Goal: Task Accomplishment & Management: Manage account settings

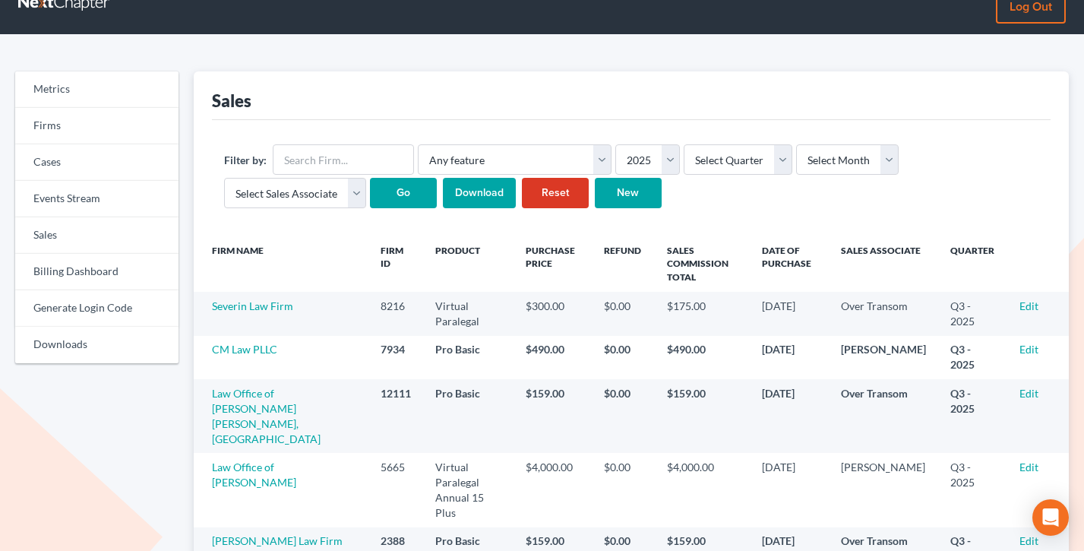
scroll to position [24, 0]
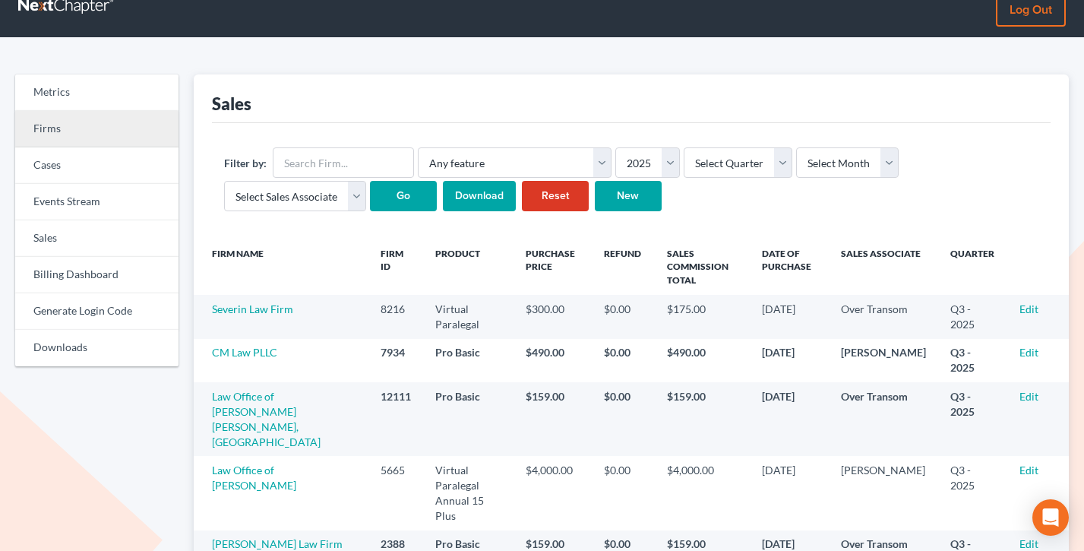
click at [55, 112] on link "Firms" at bounding box center [96, 129] width 163 height 36
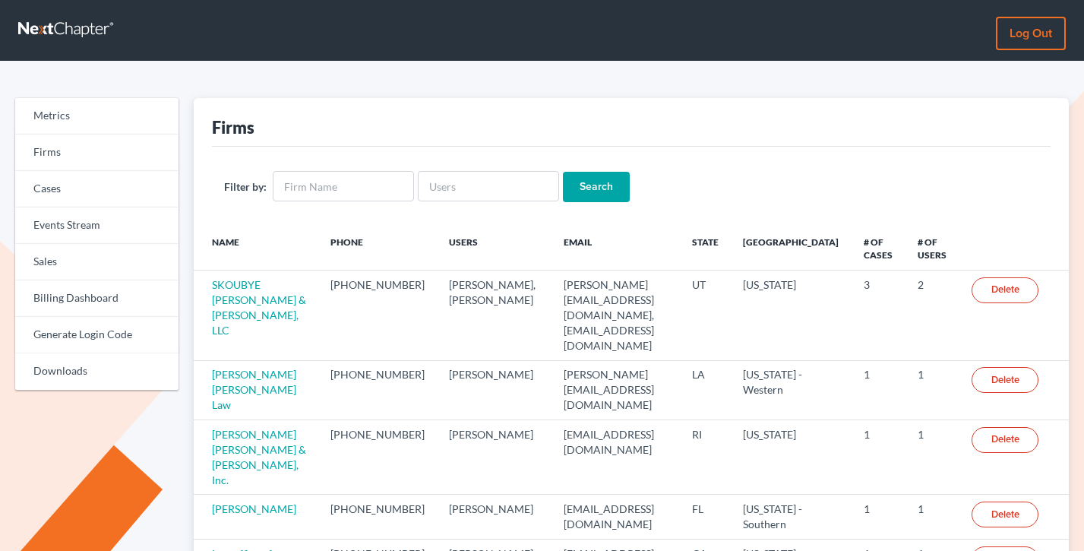
click at [277, 216] on div "Filter by: Search" at bounding box center [632, 187] width 840 height 80
click at [306, 202] on div "Filter by: Search" at bounding box center [632, 187] width 840 height 80
click at [418, 183] on input "text" at bounding box center [488, 186] width 141 height 30
paste input "c17442"
type input "c"
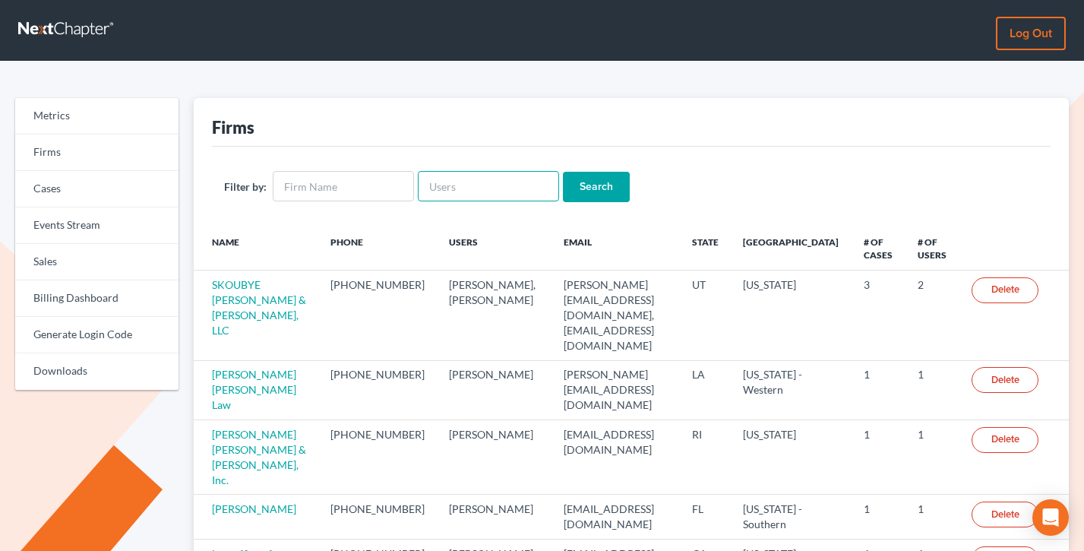
click at [507, 187] on input "text" at bounding box center [488, 186] width 141 height 30
paste input "[EMAIL_ADDRESS][DOMAIN_NAME]"
type input "ralhejaj@legalaidofnebraska.org"
click at [563, 172] on input "Search" at bounding box center [596, 187] width 67 height 30
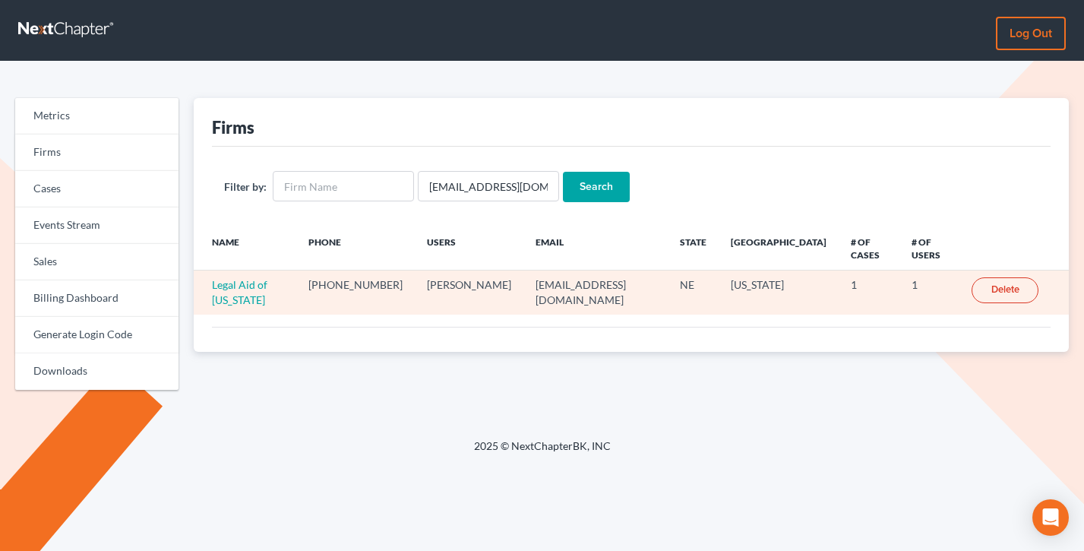
click at [242, 308] on td "Legal Aid of [US_STATE]" at bounding box center [245, 293] width 103 height 44
click at [241, 302] on link "Legal Aid of Nebraska" at bounding box center [239, 292] width 55 height 28
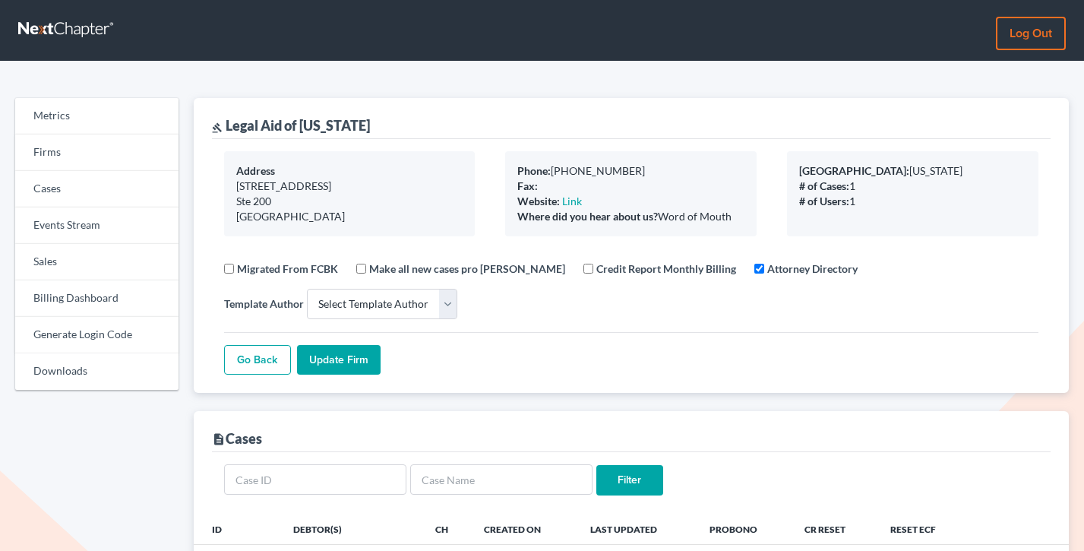
select select
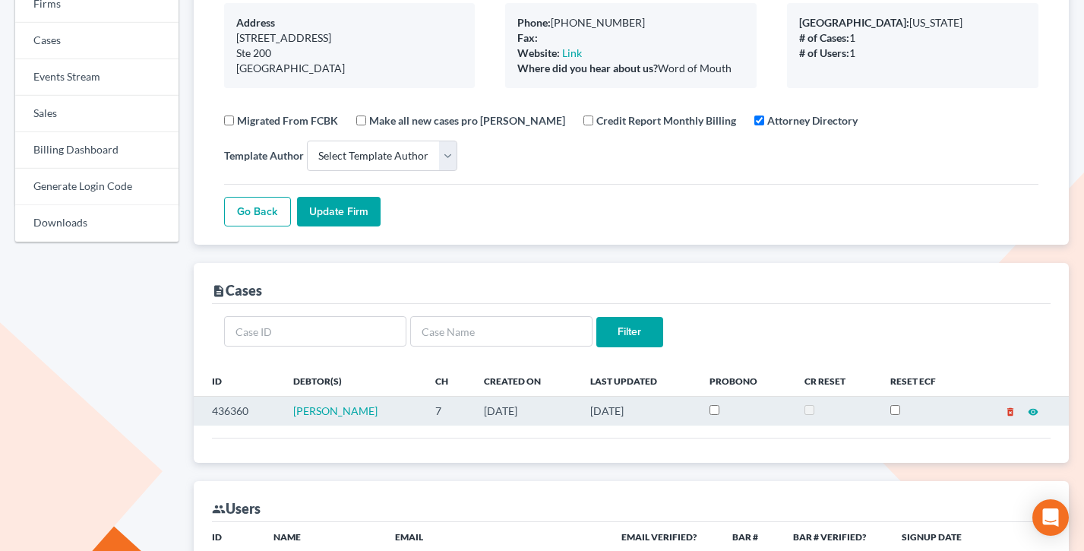
scroll to position [74, 0]
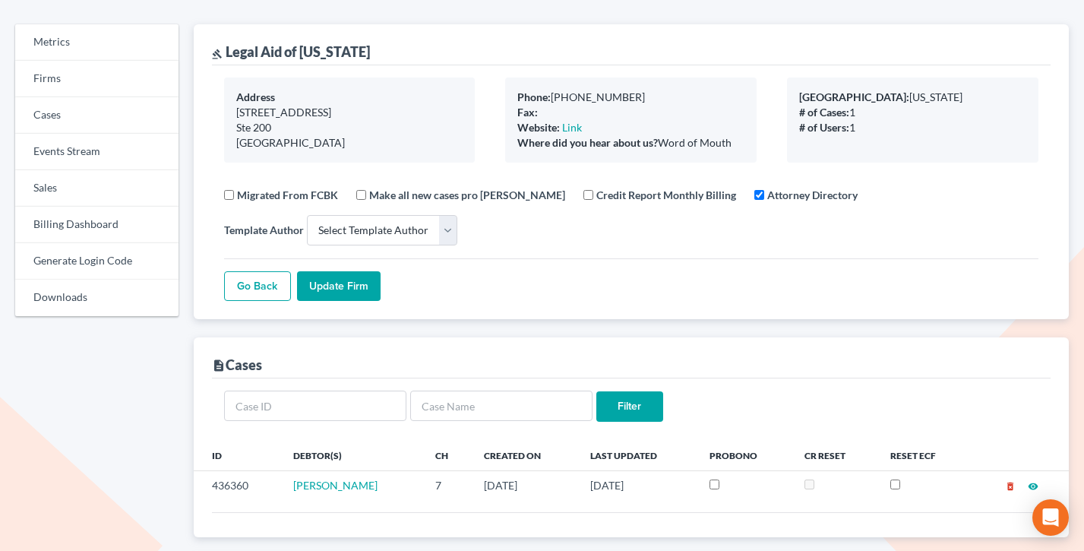
click at [359, 193] on input "Make all new cases pro bono" at bounding box center [361, 195] width 10 height 10
checkbox input "true"
click at [637, 292] on div "Go Back Update Firm" at bounding box center [631, 279] width 815 height 43
click at [348, 303] on div "Address 209 S 19th Street Ste 200 Omaha, NE 68102 Phone: 402-348-1069 Fax: Webs…" at bounding box center [632, 192] width 840 height 254
click at [340, 291] on input "Update Firm" at bounding box center [339, 286] width 84 height 30
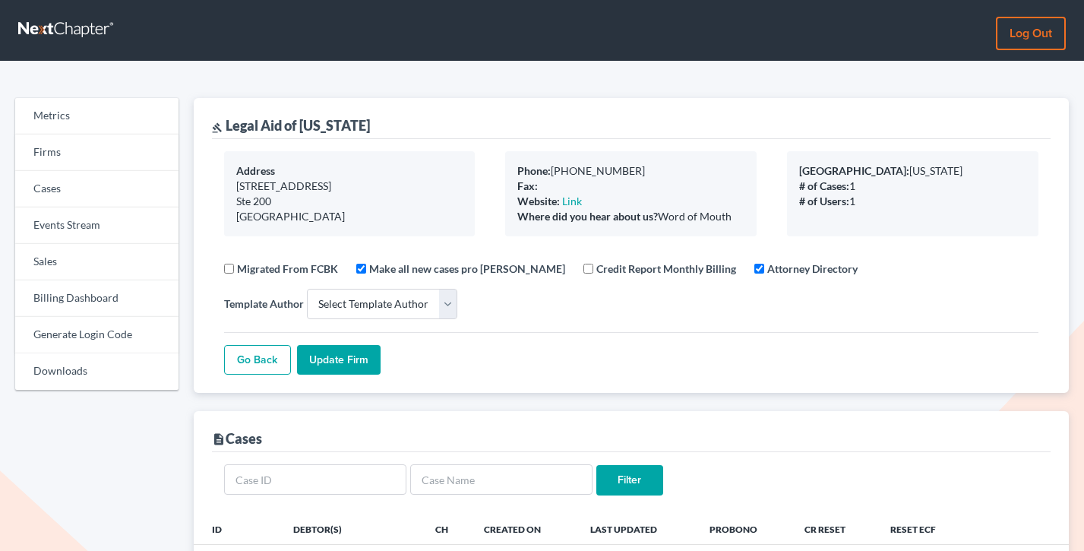
select select
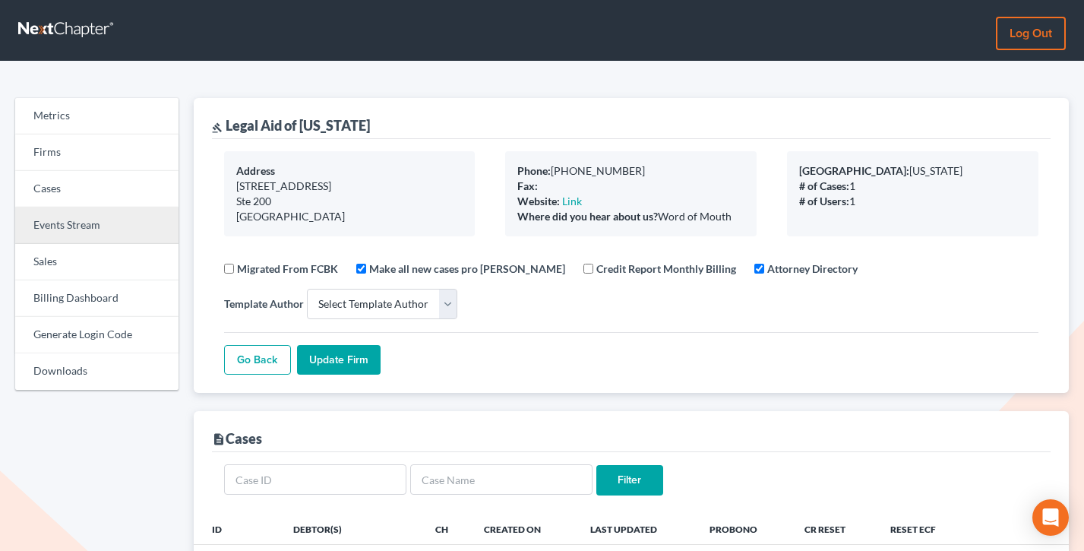
click at [21, 223] on link "Events Stream" at bounding box center [96, 225] width 163 height 36
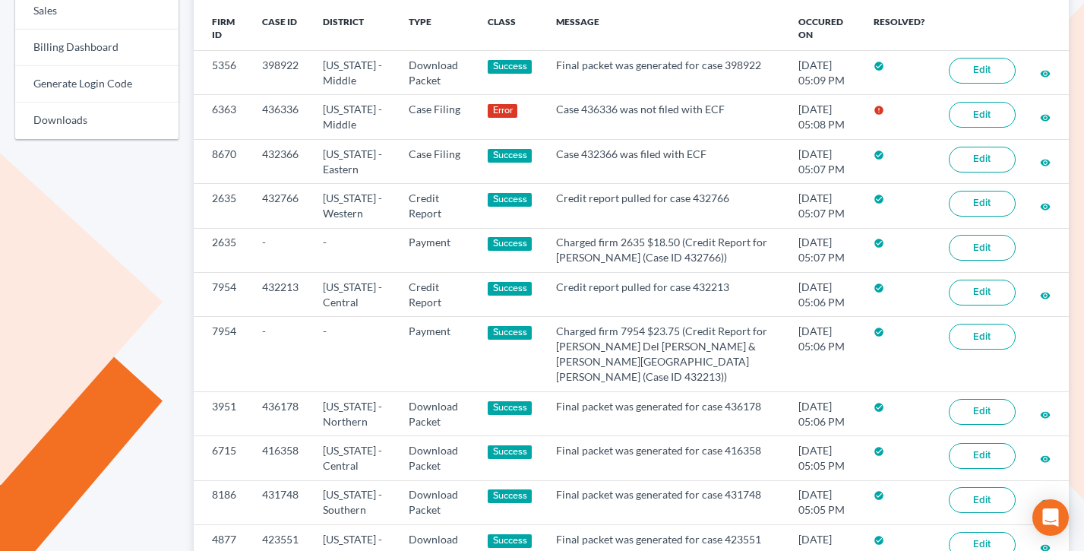
scroll to position [216, 0]
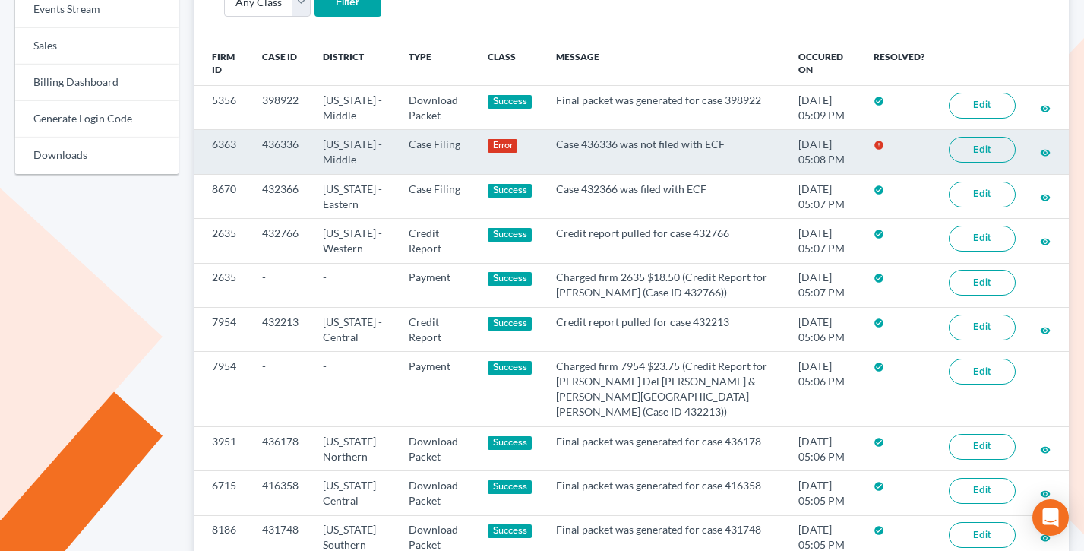
click at [226, 143] on td "6363" at bounding box center [222, 152] width 56 height 44
copy td "6363"
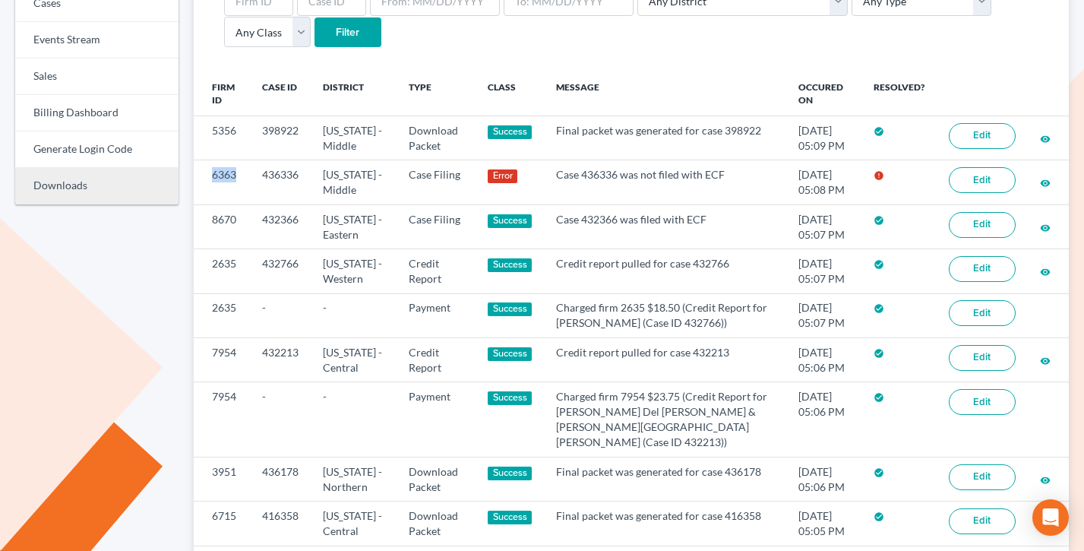
scroll to position [184, 0]
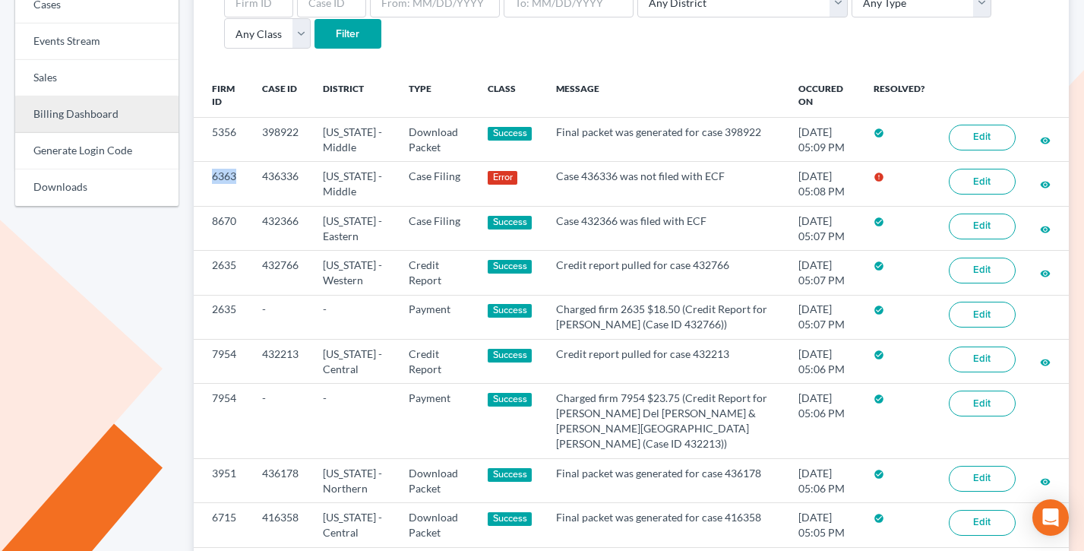
click at [74, 116] on link "Billing Dashboard" at bounding box center [96, 115] width 163 height 36
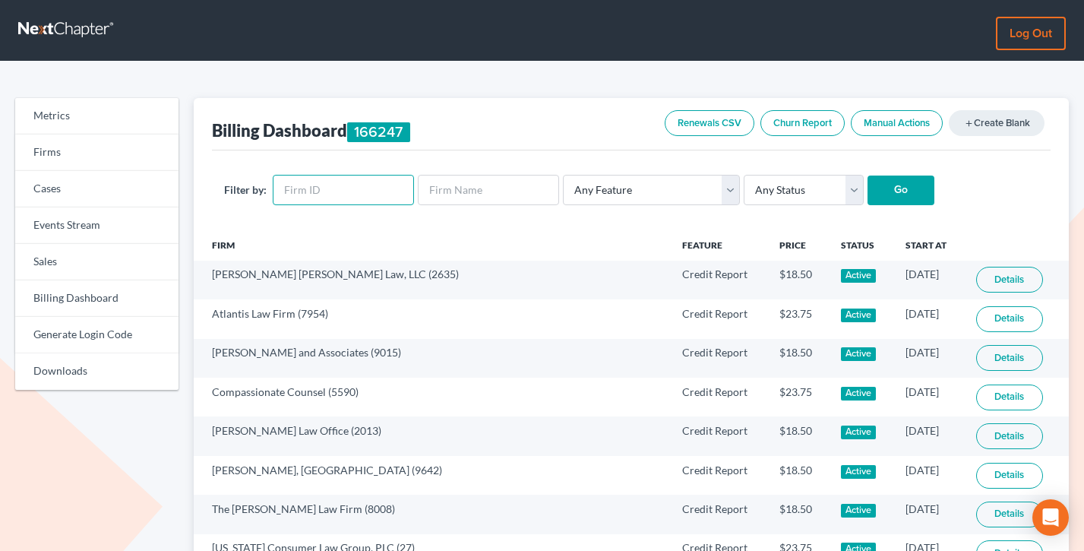
click at [296, 190] on input "text" at bounding box center [343, 190] width 141 height 30
paste input "6363"
type input "6363"
click at [868, 176] on input "Go" at bounding box center [901, 191] width 67 height 30
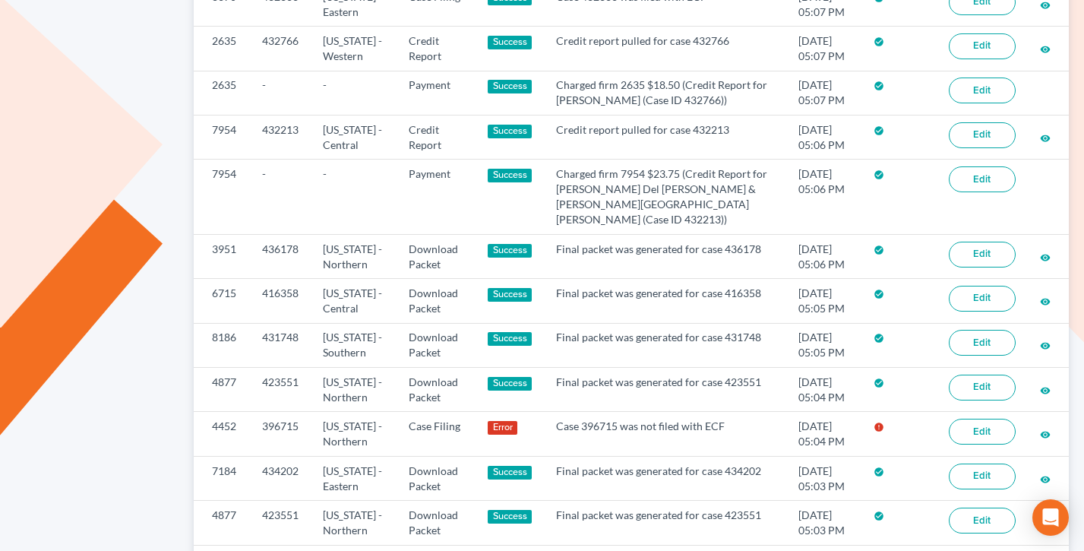
scroll to position [500, 0]
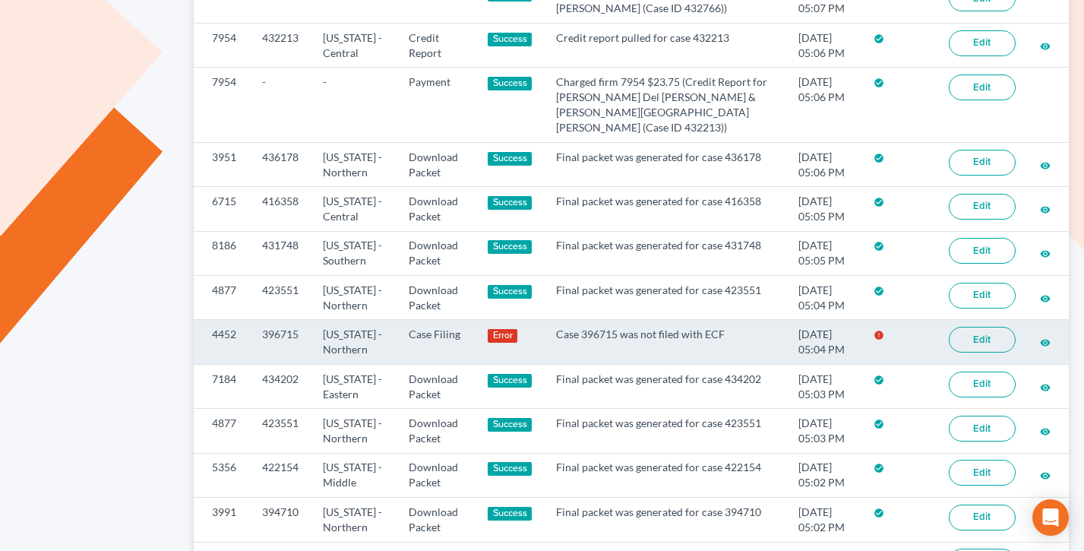
click at [220, 328] on td "4452" at bounding box center [222, 342] width 56 height 44
copy td "4452"
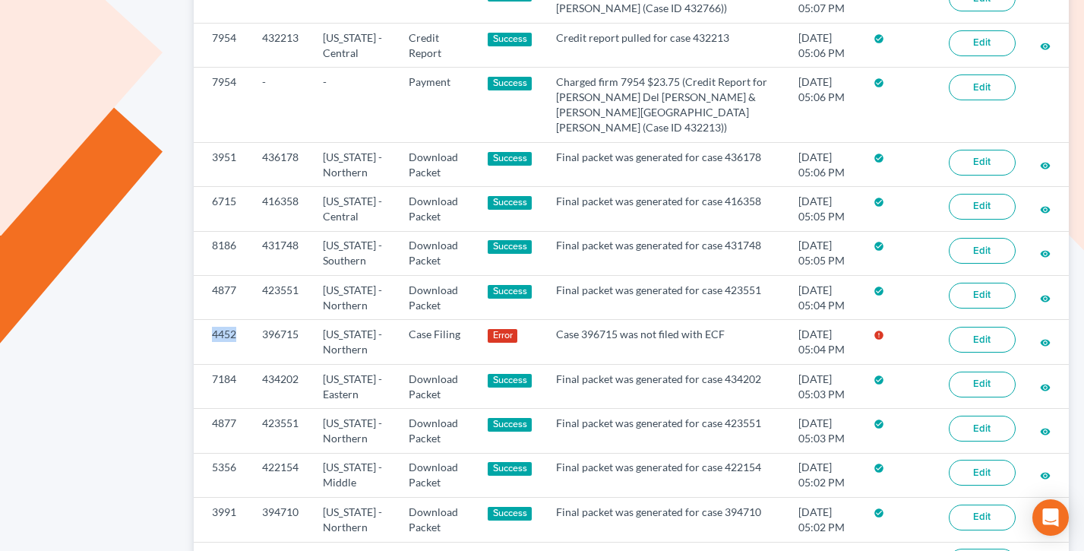
scroll to position [0, 0]
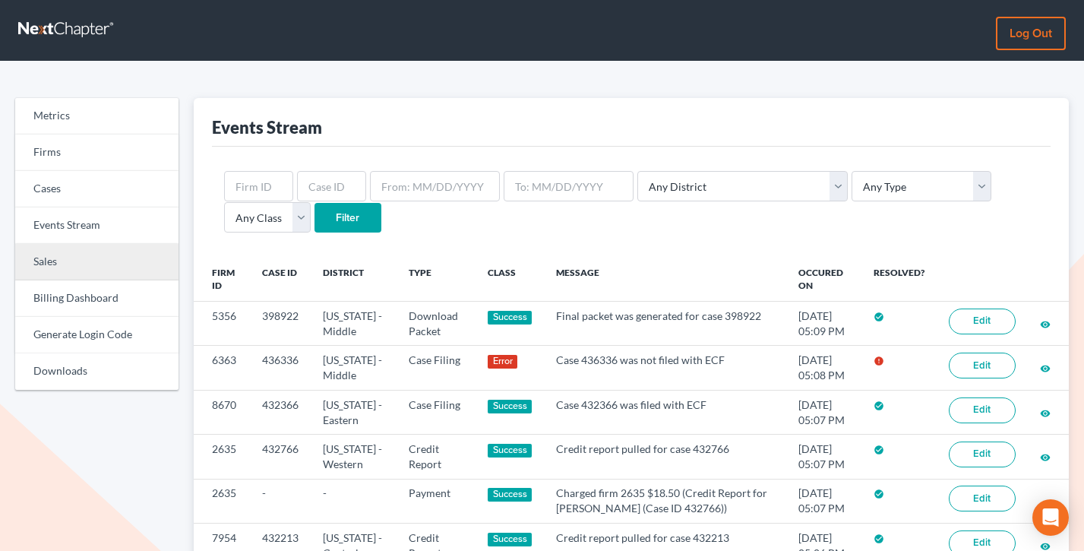
click at [59, 261] on link "Sales" at bounding box center [96, 262] width 163 height 36
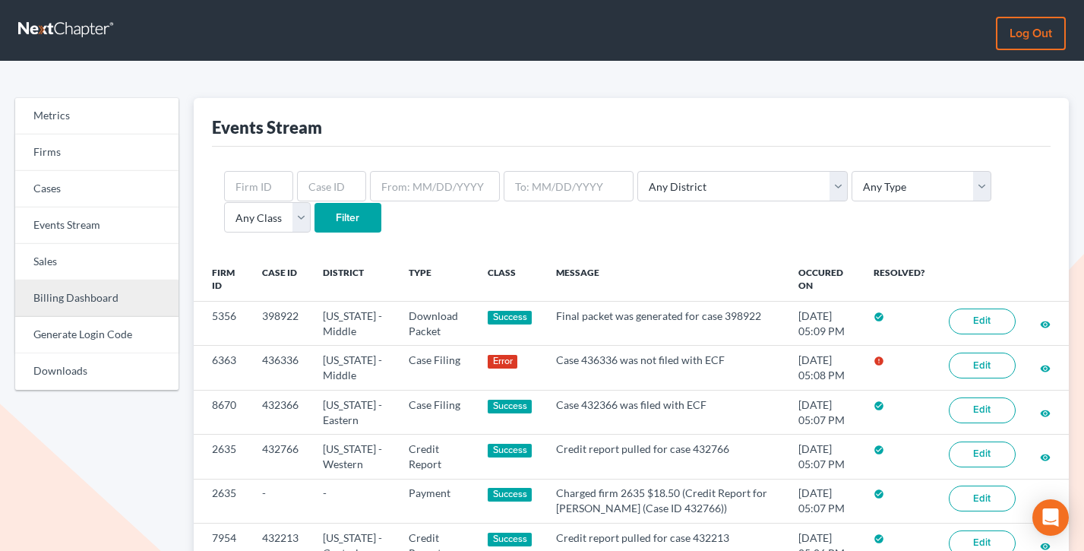
click at [65, 306] on link "Billing Dashboard" at bounding box center [96, 298] width 163 height 36
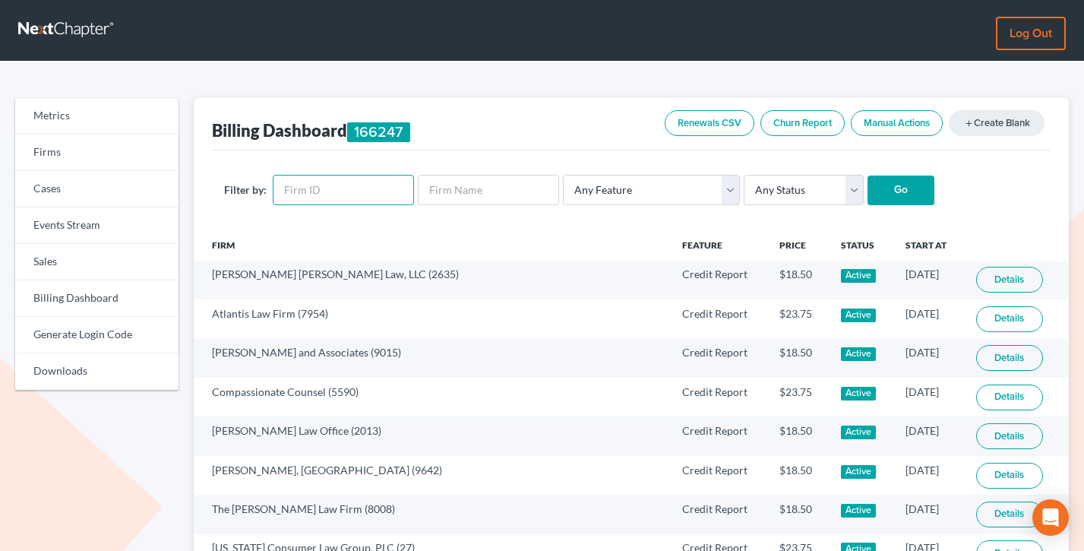
click at [361, 196] on input "text" at bounding box center [343, 190] width 141 height 30
paste input "4452"
type input "4452"
click at [868, 176] on input "Go" at bounding box center [901, 191] width 67 height 30
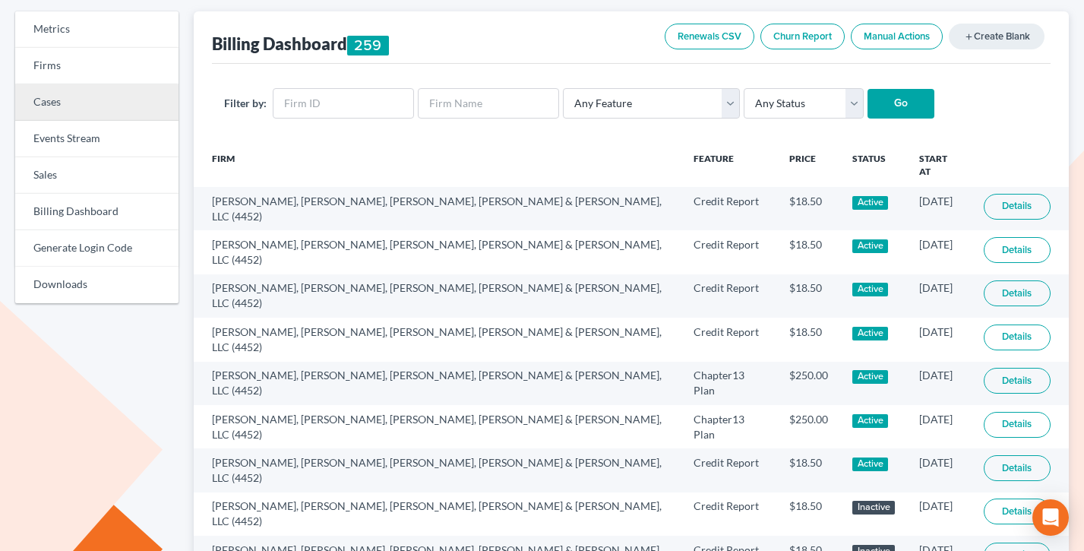
scroll to position [67, 0]
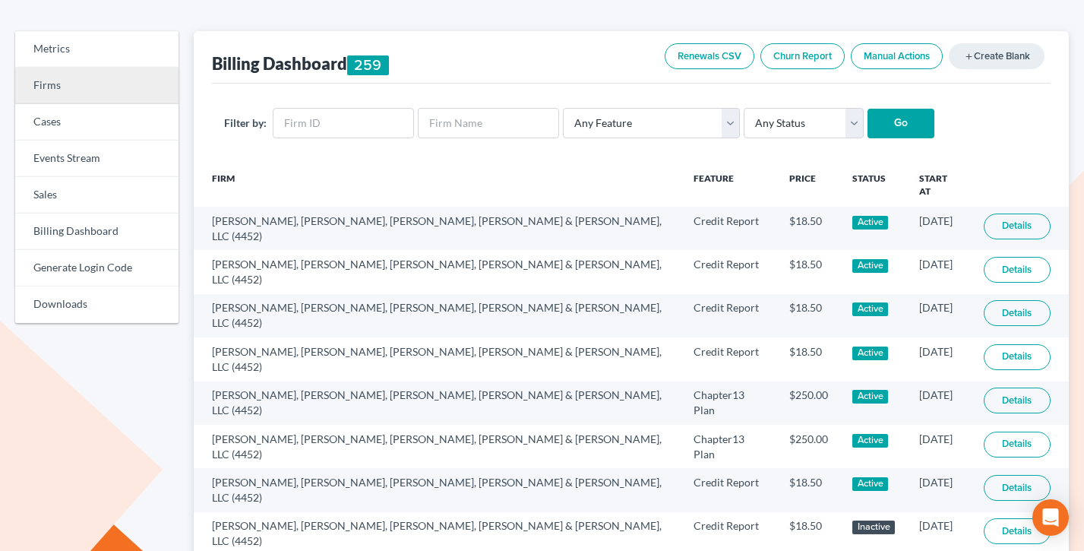
click at [73, 84] on link "Firms" at bounding box center [96, 86] width 163 height 36
